Goal: Task Accomplishment & Management: Manage account settings

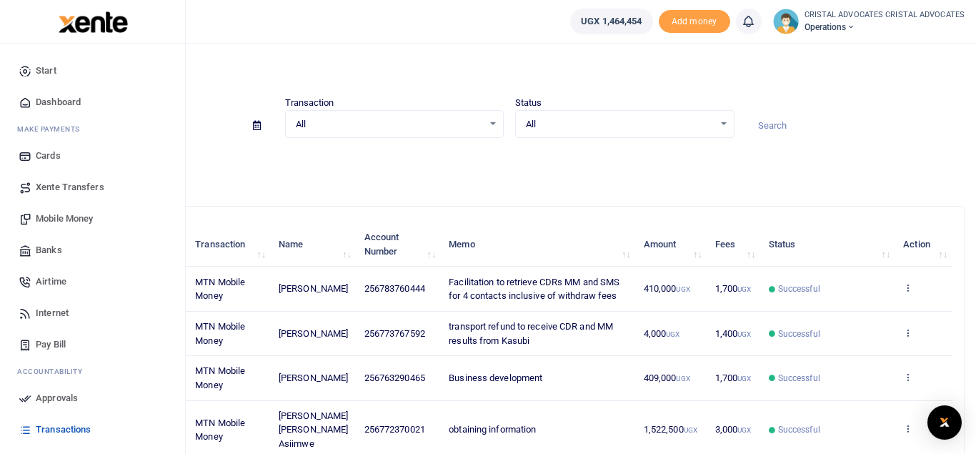
click at [74, 218] on span "Mobile Money" at bounding box center [64, 218] width 57 height 14
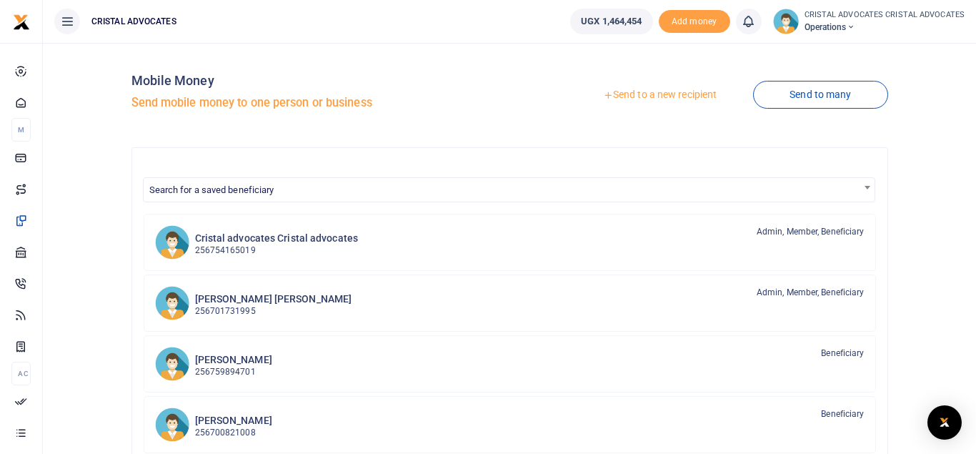
click at [655, 95] on link "Send to a new recipient" at bounding box center [660, 95] width 186 height 26
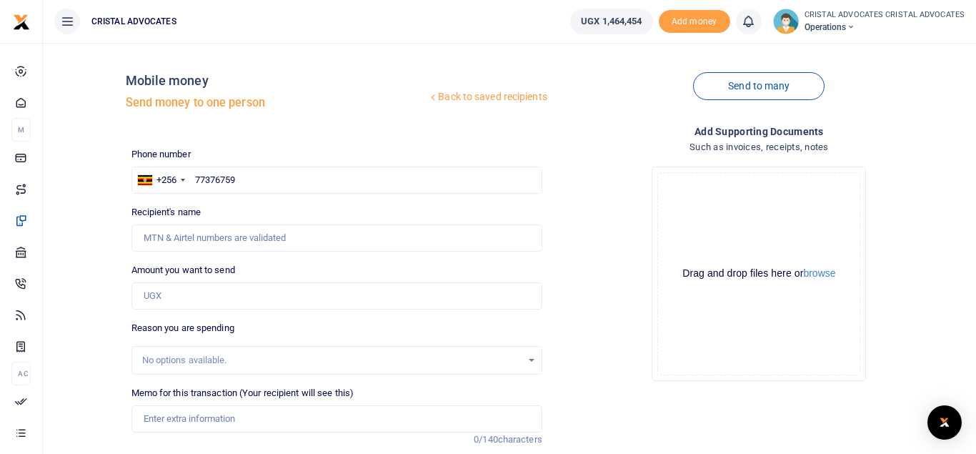
type input "773767592"
type input "[PERSON_NAME]"
type input "773767592"
click at [166, 293] on input "Amount you want to send" at bounding box center [336, 295] width 411 height 27
type input "206,000"
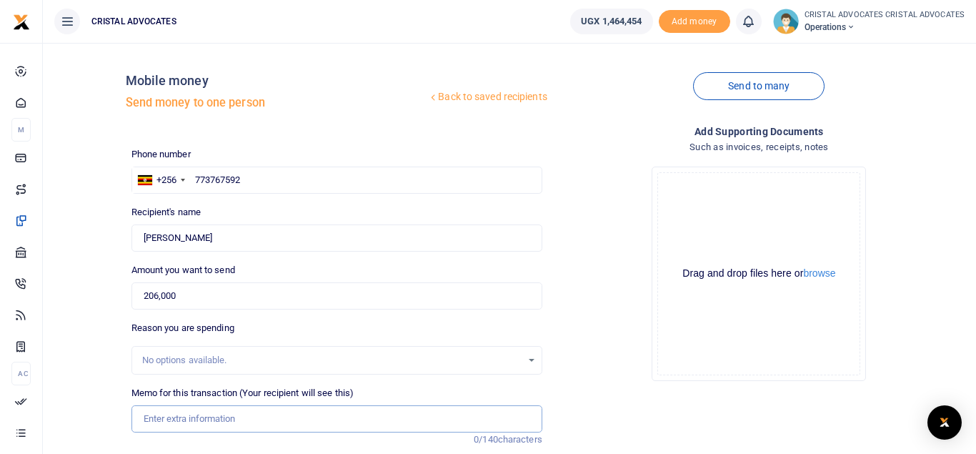
click at [185, 418] on input "Memo for this transaction (Your recipient will see this)" at bounding box center [336, 418] width 411 height 27
paste input "Obtaining CDRs, MM & for one MTN number"
click at [211, 422] on input "Obtaining CDRs, MM & for one MTN number" at bounding box center [336, 418] width 411 height 27
click at [142, 419] on input "Obtaining CDRs MM for one MTN number" at bounding box center [336, 418] width 411 height 27
click at [337, 428] on input "Obtaining CDRs MM for one MTN number" at bounding box center [336, 418] width 411 height 27
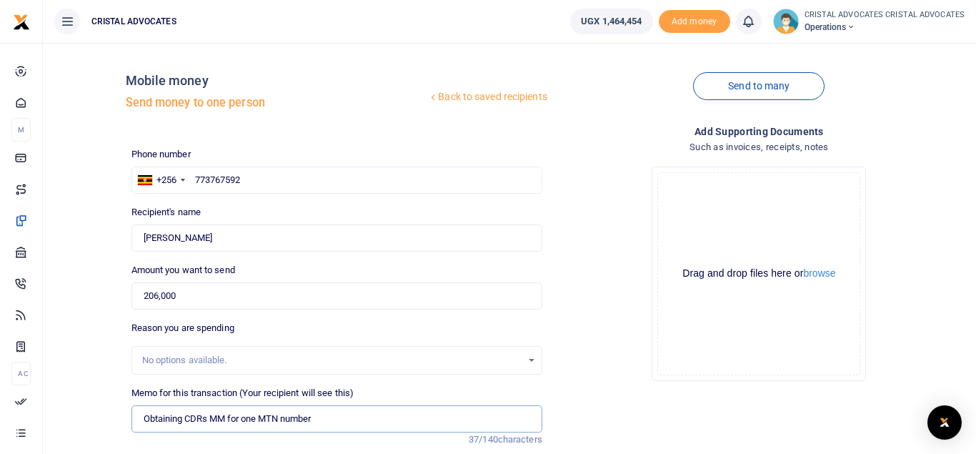
paste input "Facilitation to obtain SMS records for 2 numbers"
click at [314, 416] on input "Obtaining CDRs MM for one MTN number Facilitation to obtain SMS records for 2 n…" at bounding box center [336, 418] width 411 height 27
click at [319, 418] on input "Obtaining CDRs MM for one MTN number Facilitation to obtain SMS records for 2 n…" at bounding box center [336, 418] width 411 height 27
drag, startPoint x: 363, startPoint y: 418, endPoint x: 336, endPoint y: 416, distance: 26.5
click at [336, 416] on input "Obtaining CDRs MM for one MTN number and Stanbic Facilitation to obtain SMS rec…" at bounding box center [336, 418] width 411 height 27
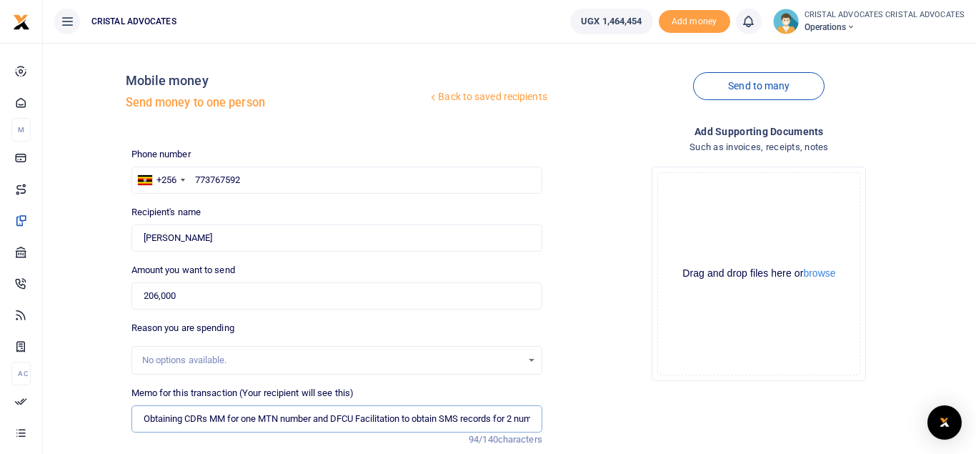
click at [140, 416] on input "Obtaining CDRs MM for one MTN number and DFCU Facilitation to obtain SMS record…" at bounding box center [336, 418] width 411 height 27
type input "Stabic Obtaining CDRs MM for one MTN number and DFCU Facilitation to obtain SMS…"
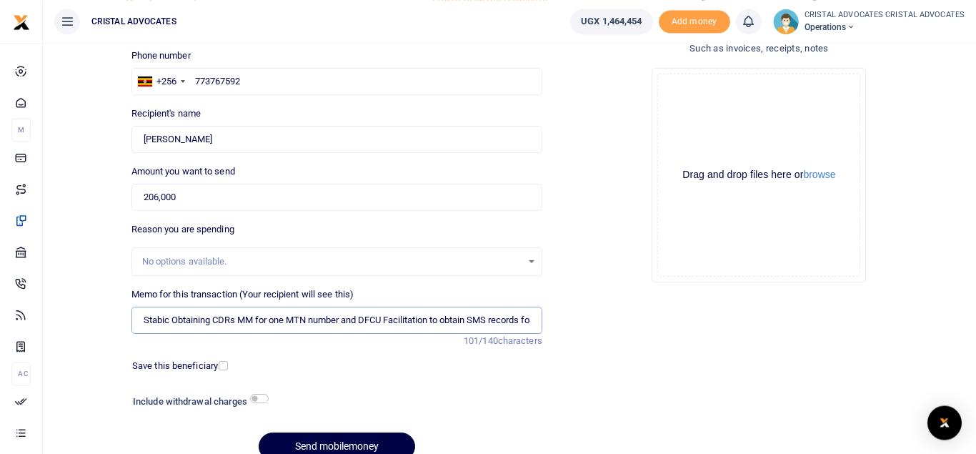
scroll to position [116, 0]
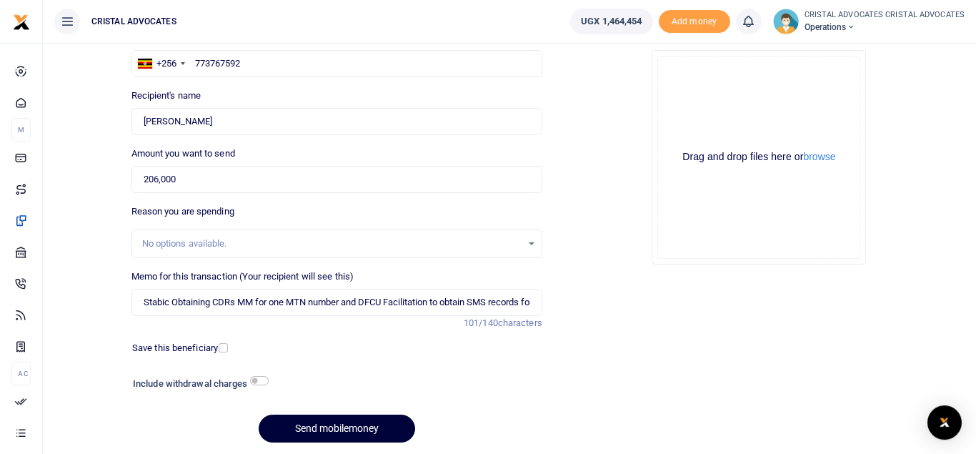
click at [341, 434] on button "Send mobilemoney" at bounding box center [337, 428] width 156 height 28
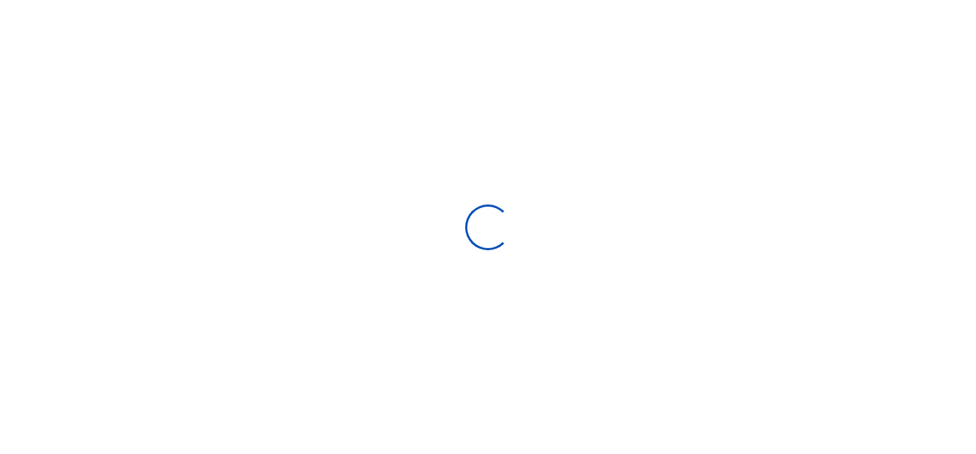
select select "Loading bundles"
select select
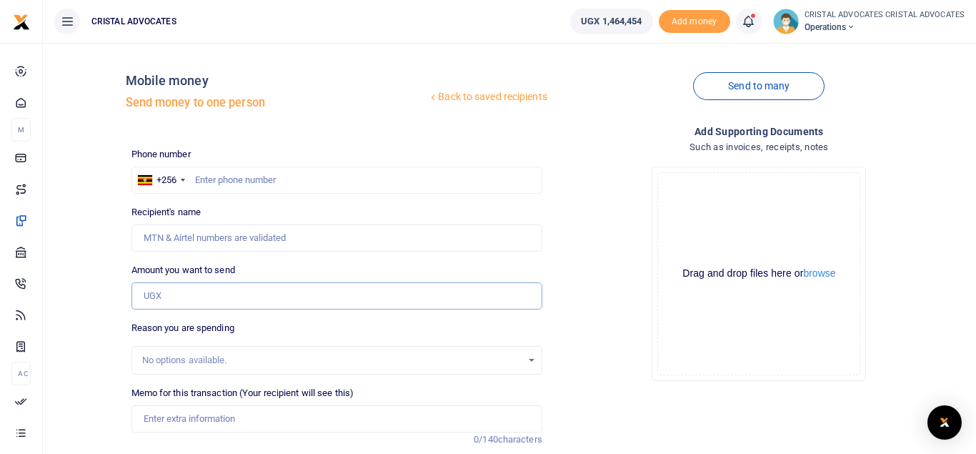
click at [189, 295] on input "Amount you want to send" at bounding box center [336, 295] width 411 height 27
type input "31,030"
click at [205, 183] on input "text" at bounding box center [336, 179] width 411 height 27
type input "770333469"
click at [199, 423] on input "Memo for this transaction (Your recipient will see this)" at bounding box center [336, 418] width 411 height 27
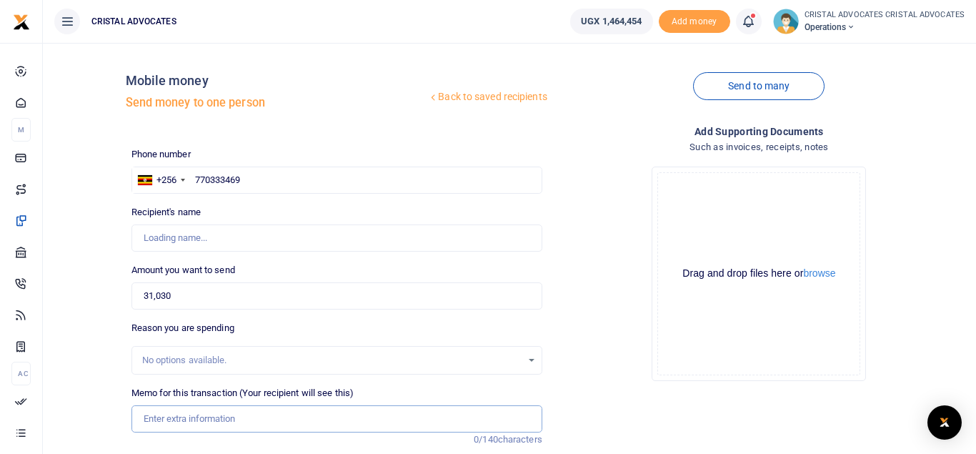
paste input "EMMANUEL for Branding of Knowledge Series Intra Group Reorganisations and Merge…"
type input "[PERSON_NAME] for Branding of Knowledge Series Intra Group Reorganisations and …"
click at [194, 181] on input "770333469" at bounding box center [336, 179] width 411 height 27
click at [251, 179] on input "770333469" at bounding box center [336, 179] width 411 height 27
type input "770333469"
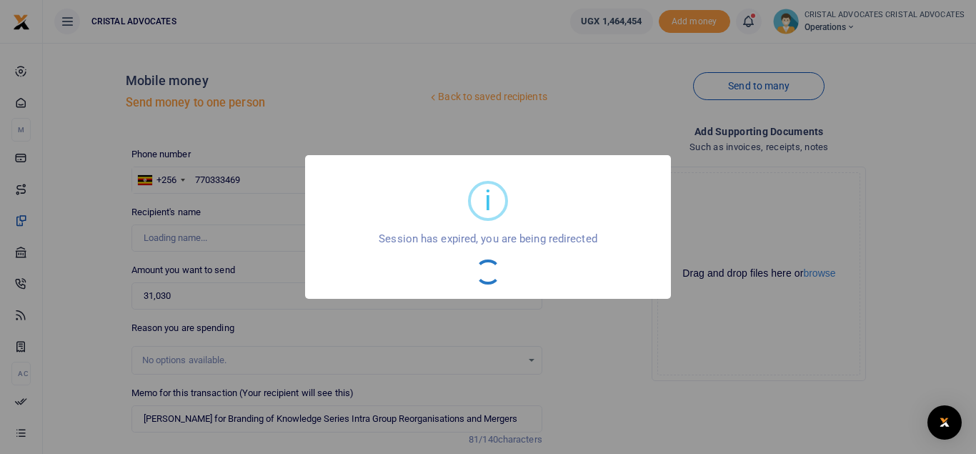
type input "[PERSON_NAME] Omuna"
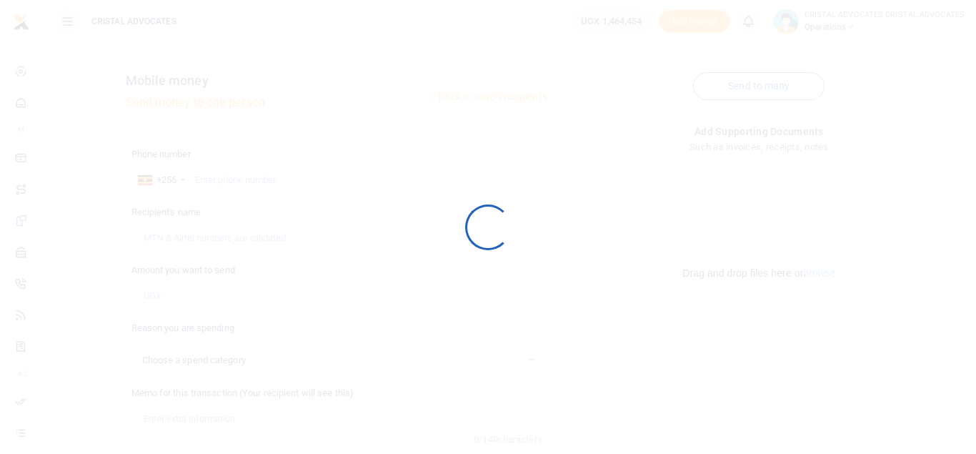
select select
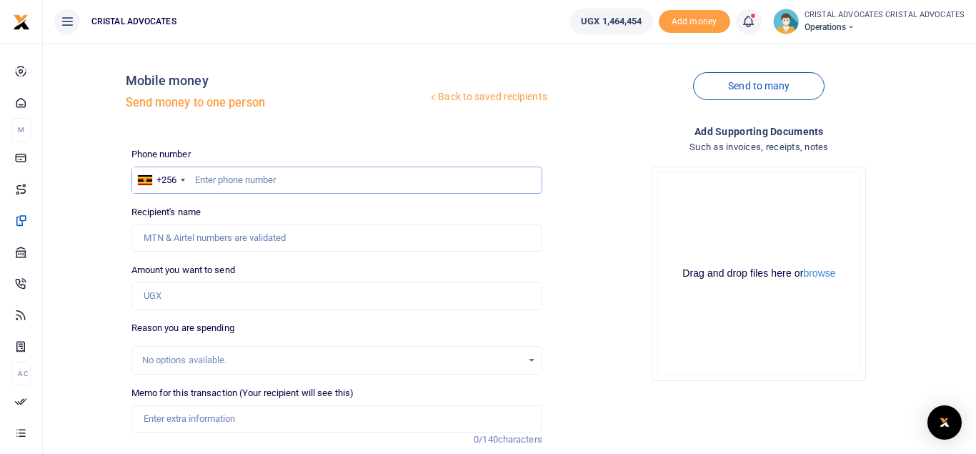
click at [246, 176] on input "text" at bounding box center [336, 179] width 411 height 27
type input "770333469"
type input "[PERSON_NAME] Omuna"
type input "770333469"
click at [156, 286] on input "Amount you want to send" at bounding box center [336, 295] width 411 height 27
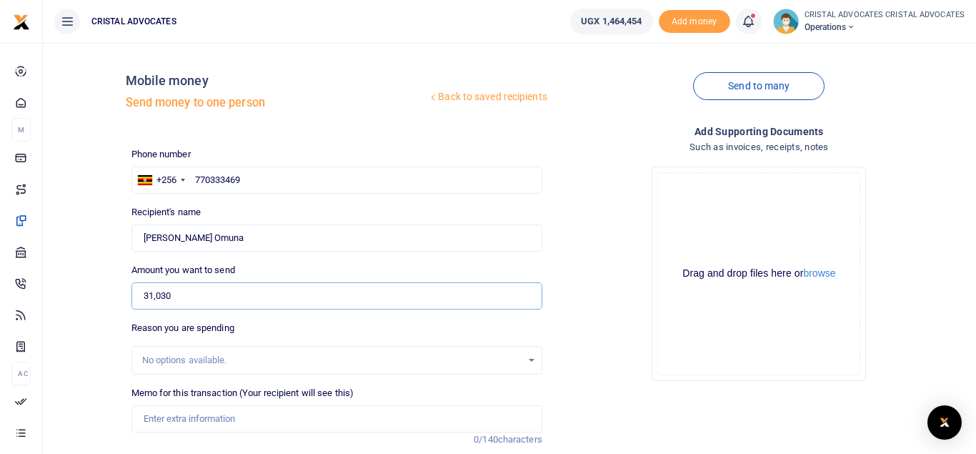
type input "31,030"
click at [174, 421] on input "Memo for this transaction (Your recipient will see this)" at bounding box center [336, 418] width 411 height 27
paste input "[PERSON_NAME] for Branding of Knowledge Series Intra Group Reorganisations and …"
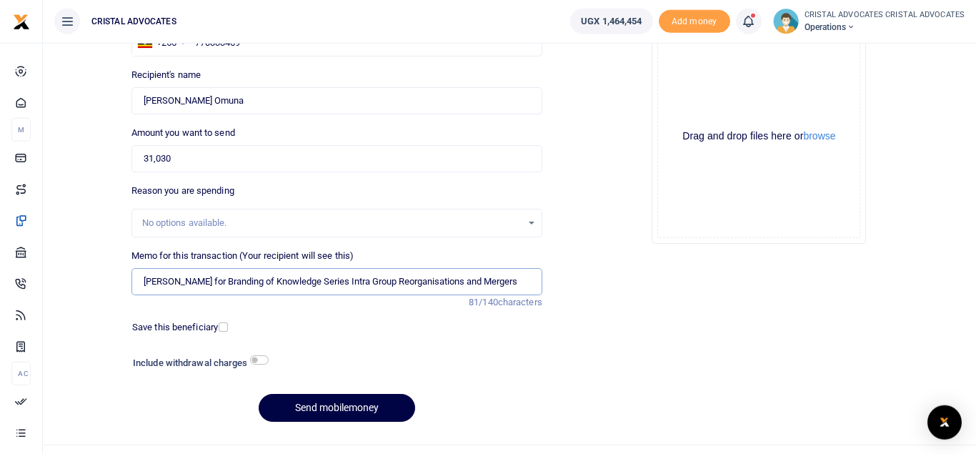
scroll to position [165, 0]
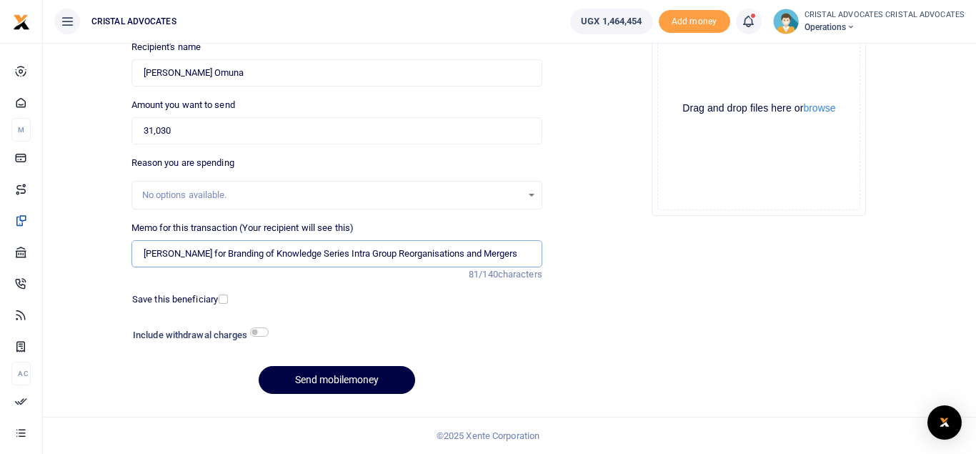
type input "[PERSON_NAME] for Branding of Knowledge Series Intra Group Reorganisations and …"
click at [329, 366] on div "Phone number +256 Uganda +256 770333469 Phone is required. Recipient's name Fou…" at bounding box center [337, 194] width 422 height 424
click at [337, 383] on button "Send mobilemoney" at bounding box center [337, 380] width 156 height 28
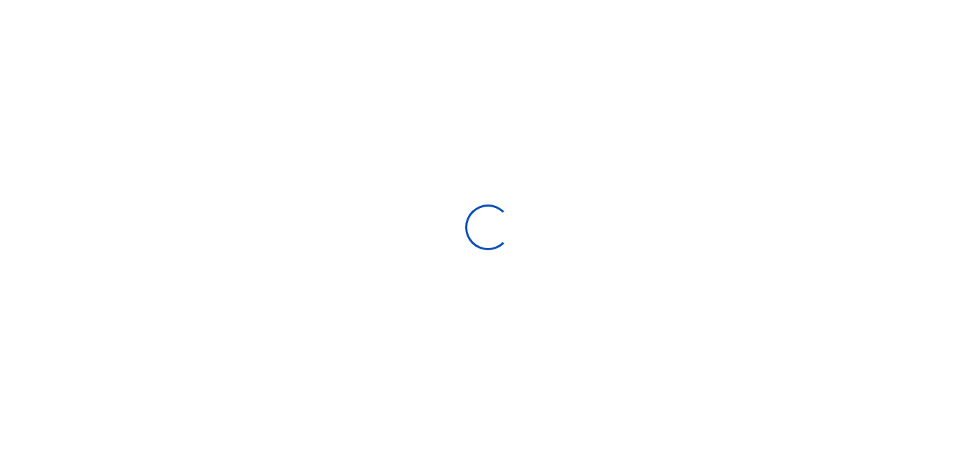
select select
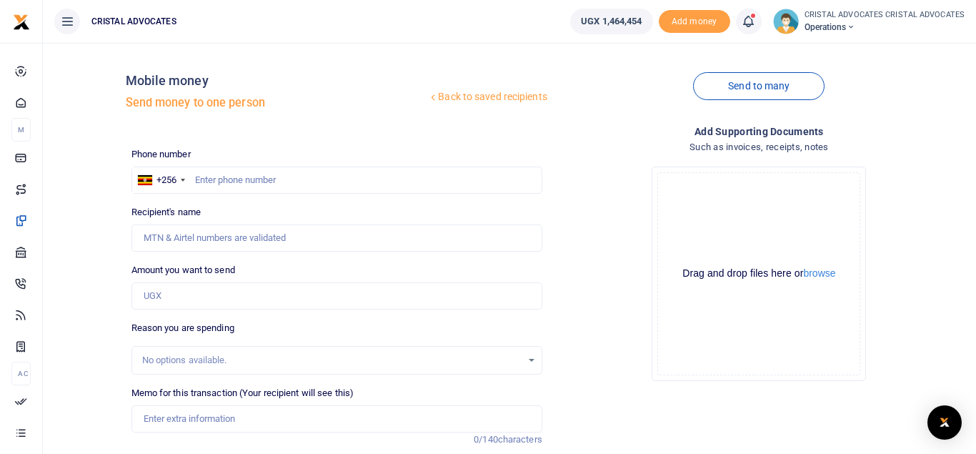
scroll to position [165, 0]
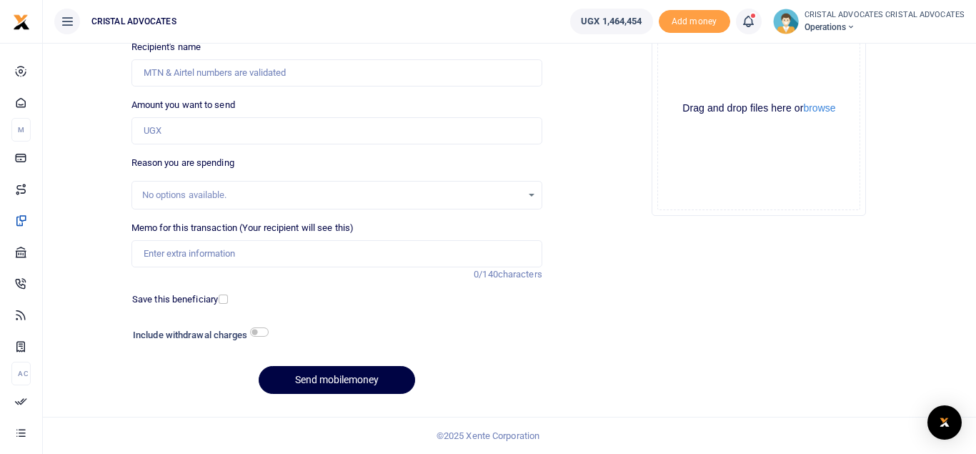
click at [754, 21] on icon at bounding box center [748, 22] width 14 height 16
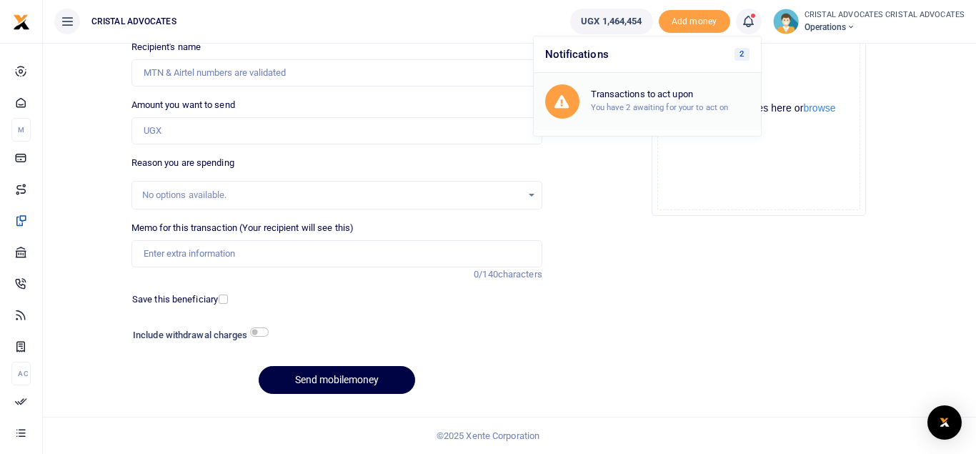
click at [670, 94] on h6 "Transactions to act upon" at bounding box center [670, 94] width 159 height 11
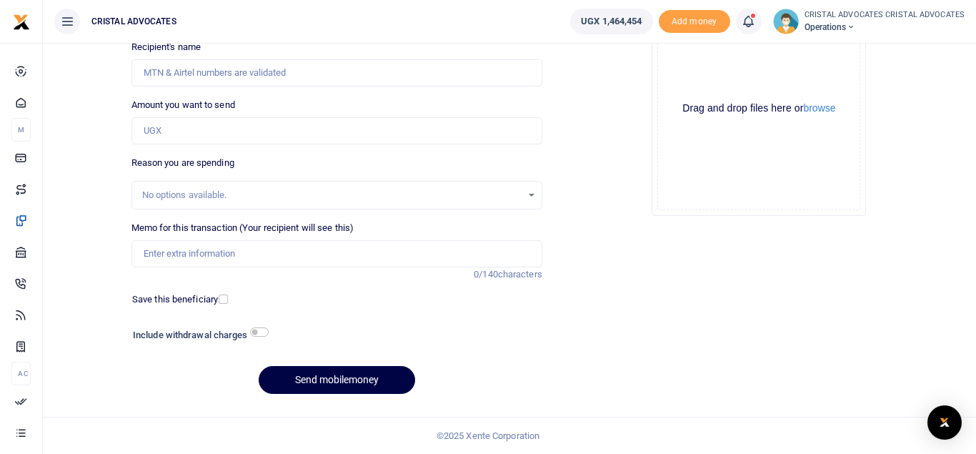
click at [754, 24] on icon at bounding box center [748, 22] width 14 height 16
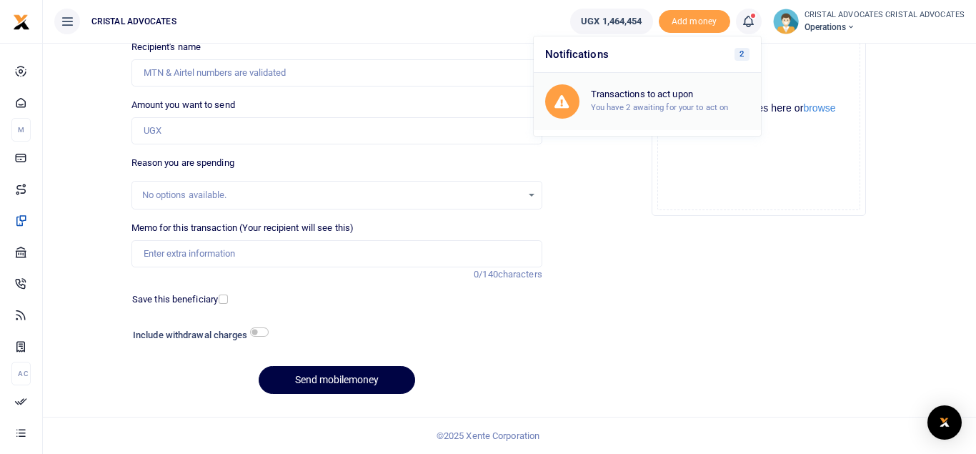
click at [670, 96] on h6 "Transactions to act upon" at bounding box center [670, 94] width 159 height 11
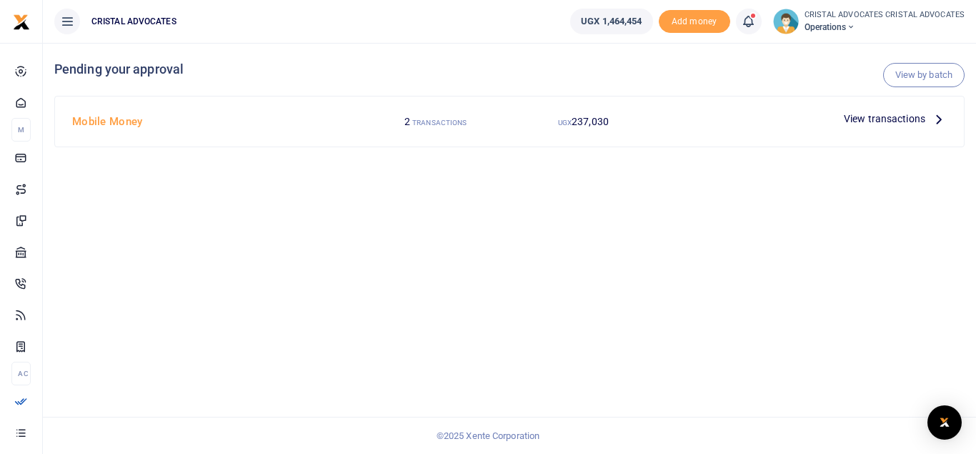
click at [857, 117] on span "View transactions" at bounding box center [884, 119] width 81 height 16
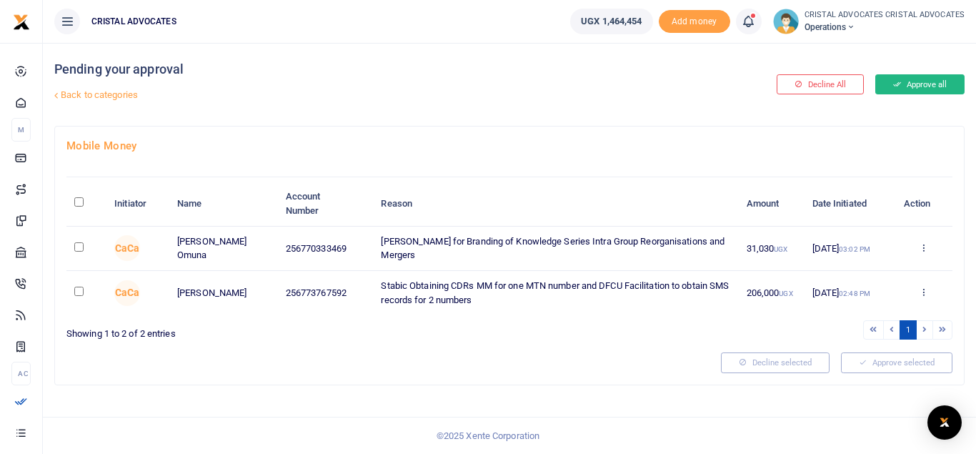
click at [918, 86] on button "Approve all" at bounding box center [919, 84] width 89 height 20
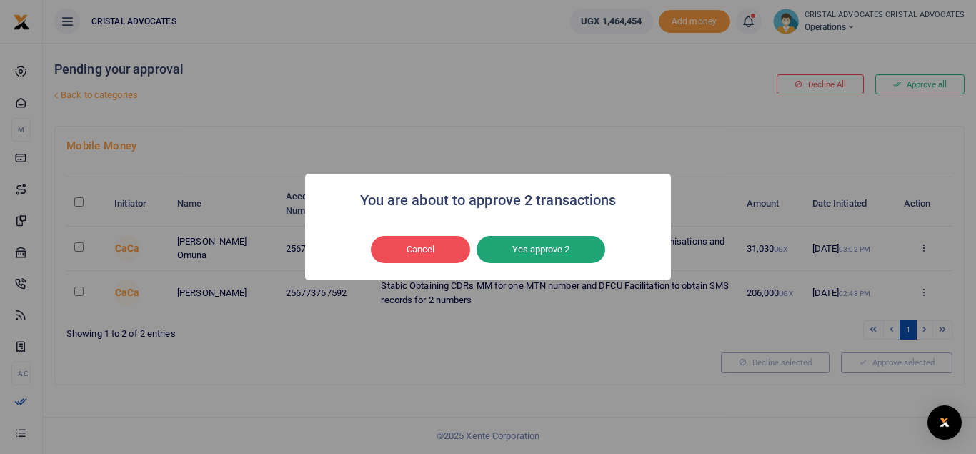
click at [539, 250] on button "Yes approve 2" at bounding box center [540, 249] width 129 height 27
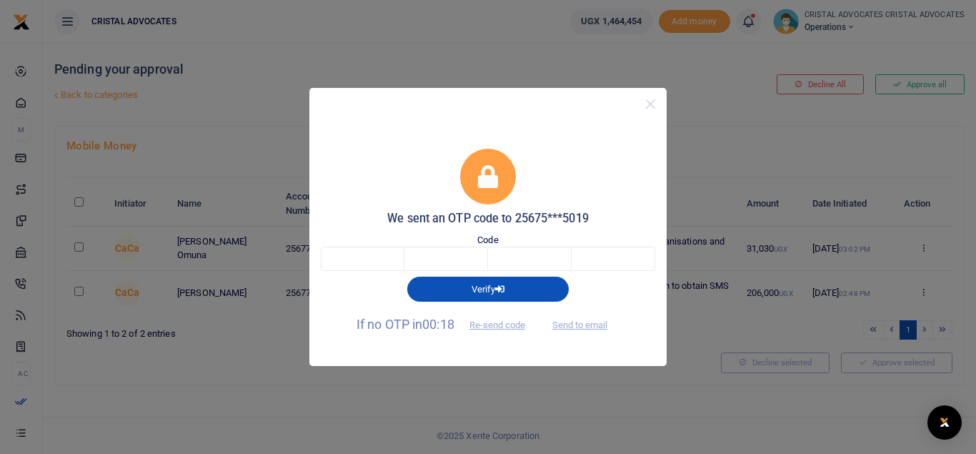
click at [372, 246] on div "Code" at bounding box center [488, 252] width 334 height 39
click at [361, 256] on input "text" at bounding box center [363, 258] width 84 height 24
type input "5"
type input "3"
type input "8"
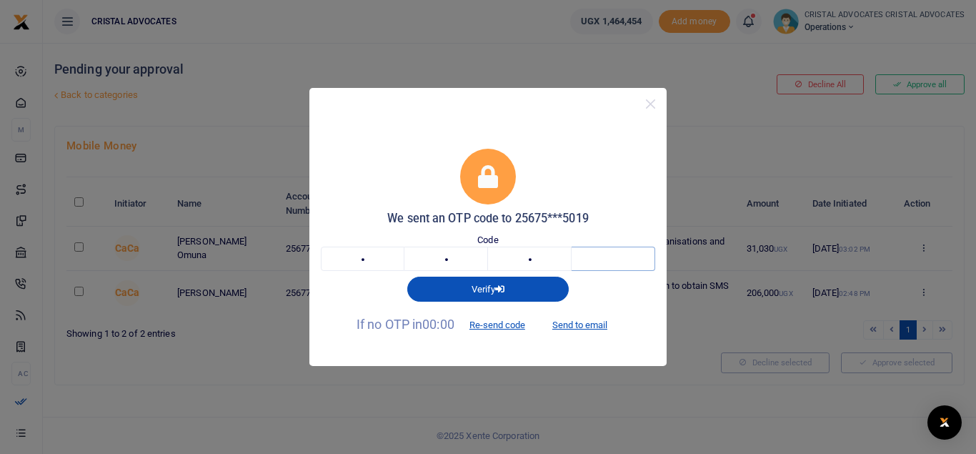
type input "5"
